Goal: Task Accomplishment & Management: Use online tool/utility

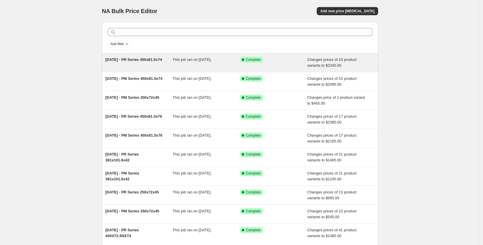
click at [133, 66] on div "[DATE] - PR Series 450x81.5x74" at bounding box center [139, 63] width 67 height 12
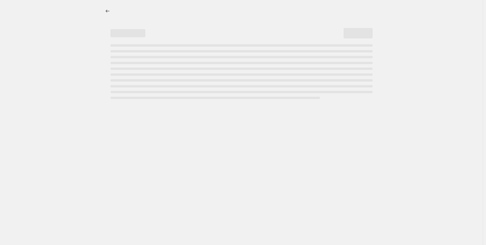
select select "pp"
select select "title"
select select "contains"
select select "title"
select select "contains"
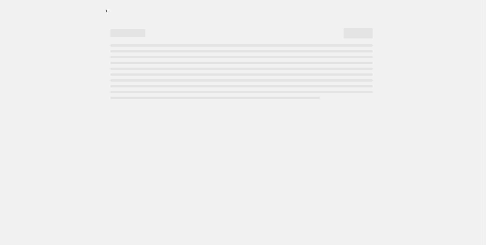
select select "not_equal"
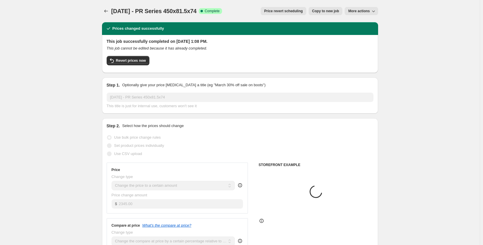
select select "tag"
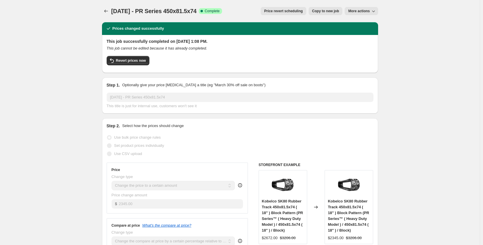
click at [320, 12] on span "Copy to new job" at bounding box center [325, 11] width 27 height 5
select select "pp"
select select "title"
select select "contains"
select select "title"
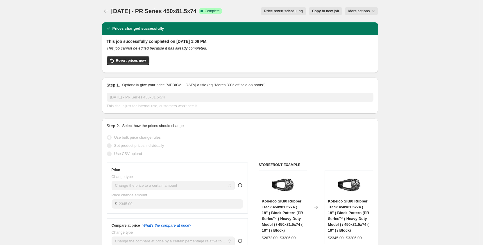
select select "contains"
select select "tag"
select select "not_equal"
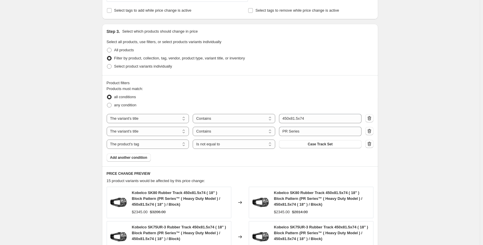
scroll to position [281, 0]
